Goal: Task Accomplishment & Management: Use online tool/utility

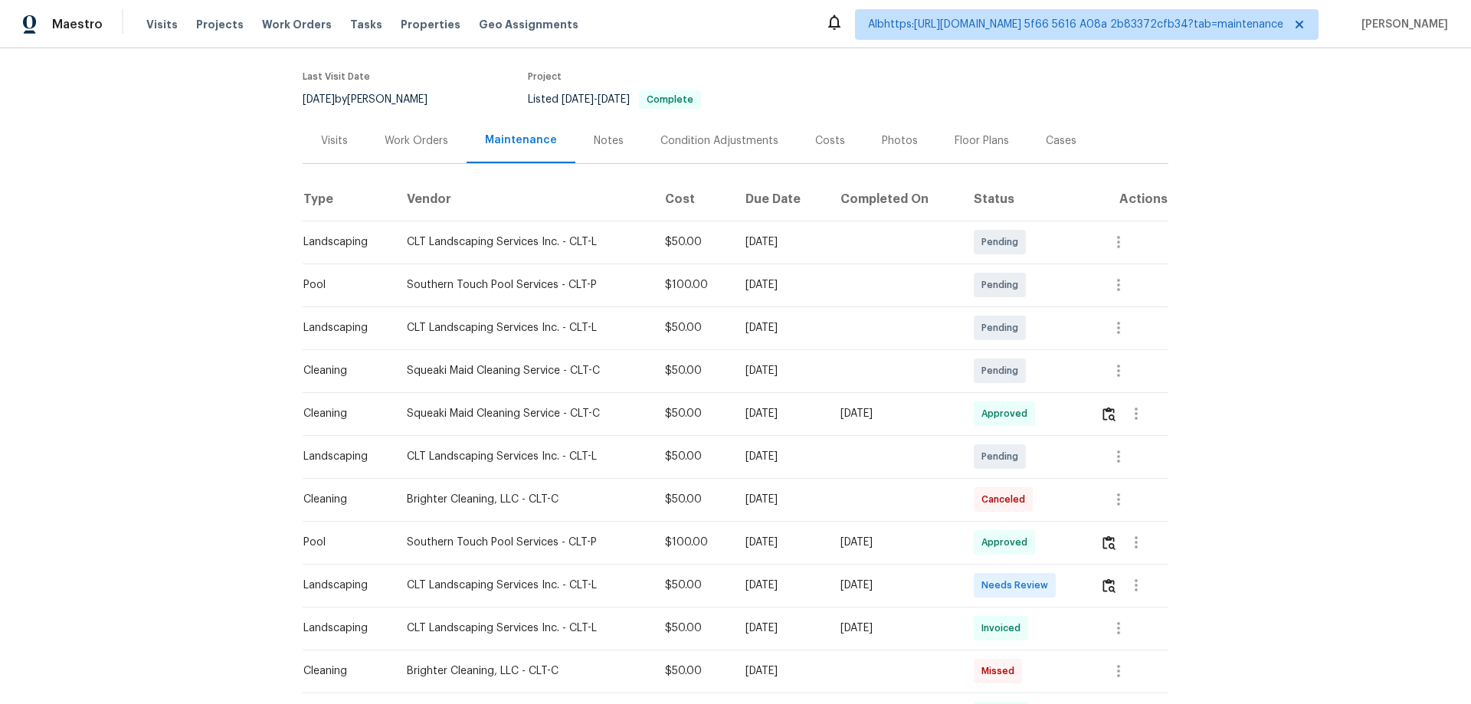
scroll to position [230, 0]
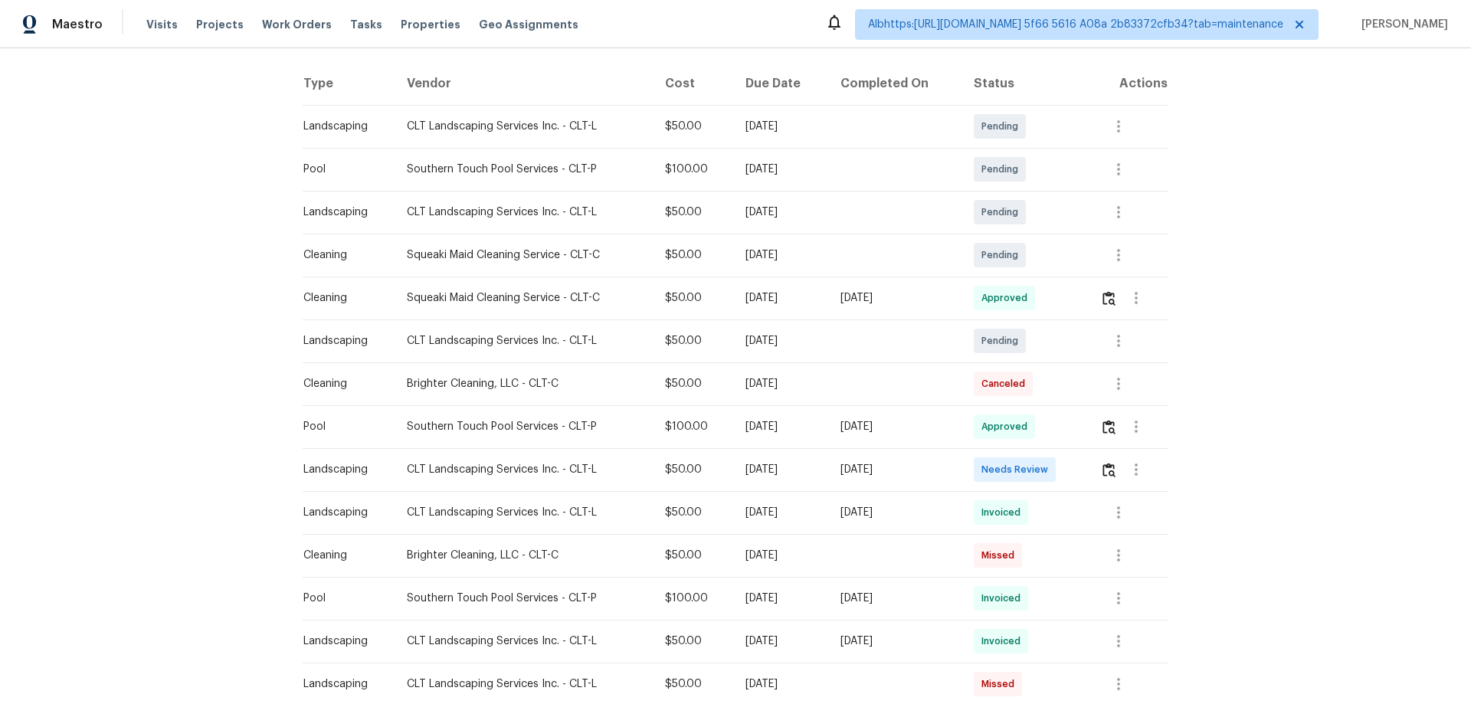
drag, startPoint x: 879, startPoint y: 295, endPoint x: 803, endPoint y: 298, distance: 76.7
click at [788, 295] on tr "Cleaning Squeaki Maid Cleaning Service - CLT-C $50.00 [DATE] [DATE] Approved" at bounding box center [736, 298] width 866 height 43
click at [1115, 298] on button "button" at bounding box center [1109, 298] width 18 height 37
